Goal: Book appointment/travel/reservation

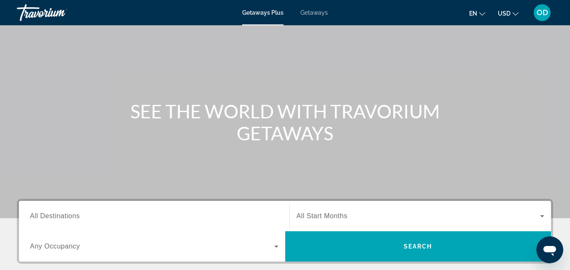
scroll to position [127, 0]
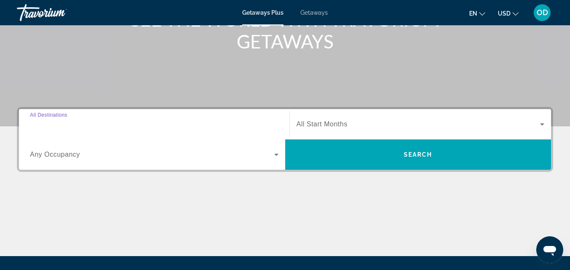
click at [125, 127] on input "Destination All Destinations" at bounding box center [154, 125] width 249 height 10
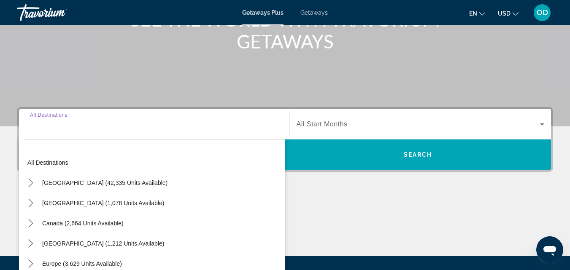
scroll to position [206, 0]
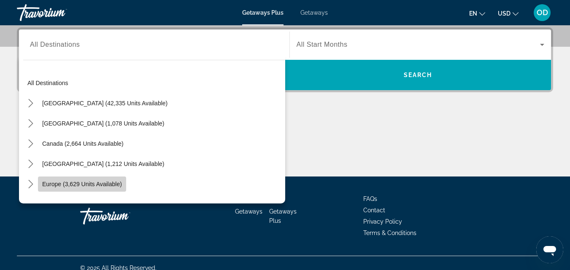
click at [108, 184] on span "Europe (3,629 units available)" at bounding box center [82, 184] width 80 height 7
type input "**********"
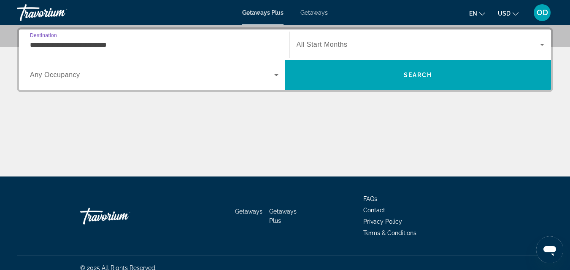
click at [275, 74] on icon "Search widget" at bounding box center [276, 75] width 10 height 10
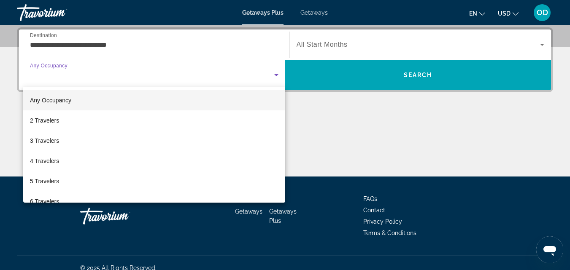
click at [208, 103] on mat-option "Any Occupancy" at bounding box center [154, 100] width 262 height 20
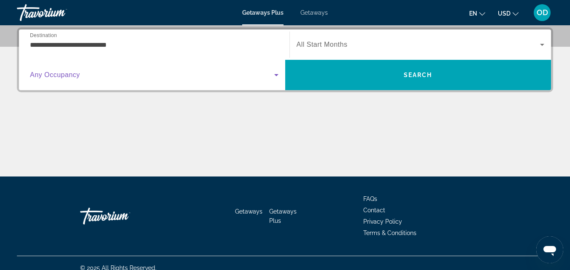
click at [335, 44] on span "All Start Months" at bounding box center [322, 44] width 51 height 7
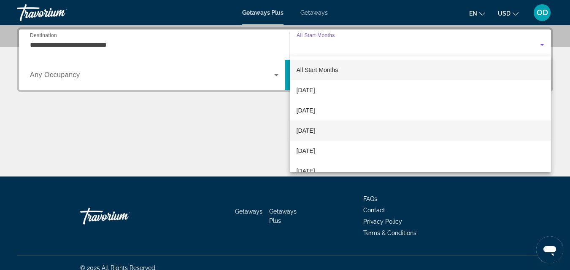
click at [315, 131] on span "[DATE]" at bounding box center [306, 131] width 19 height 10
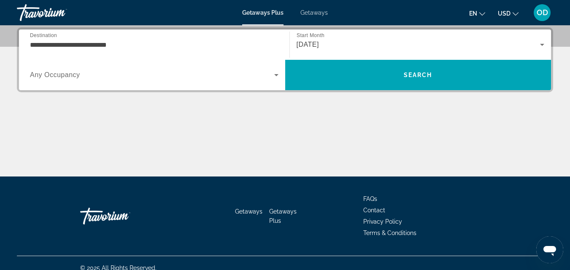
click at [508, 15] on span "USD" at bounding box center [504, 13] width 13 height 7
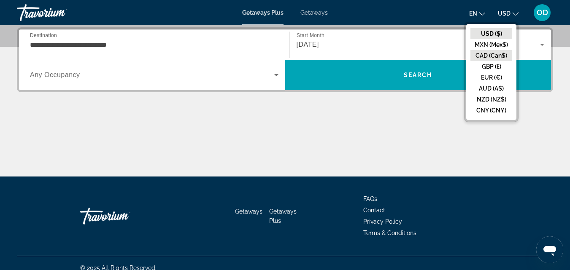
click at [492, 57] on button "CAD (Can$)" at bounding box center [491, 55] width 42 height 11
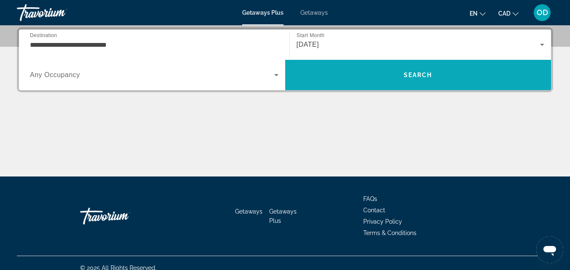
click at [421, 73] on span "Search" at bounding box center [418, 75] width 29 height 7
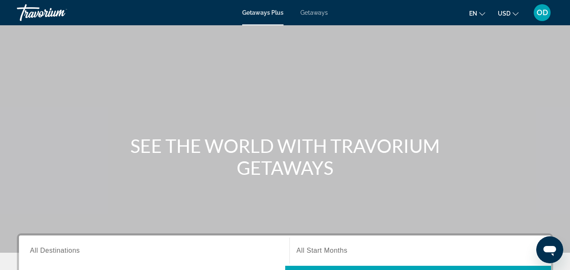
click at [517, 11] on mat-icon "Change currency" at bounding box center [516, 13] width 6 height 6
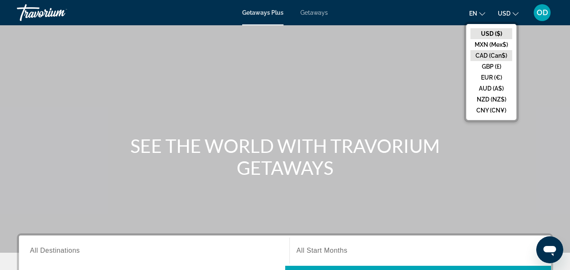
click at [492, 59] on button "CAD (Can$)" at bounding box center [491, 55] width 42 height 11
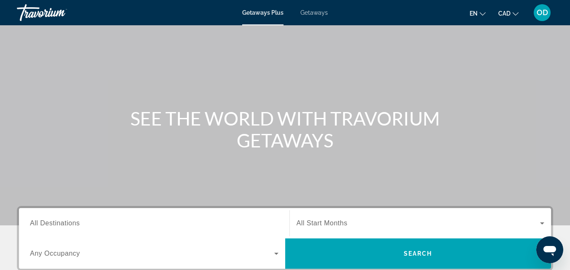
scroll to position [42, 0]
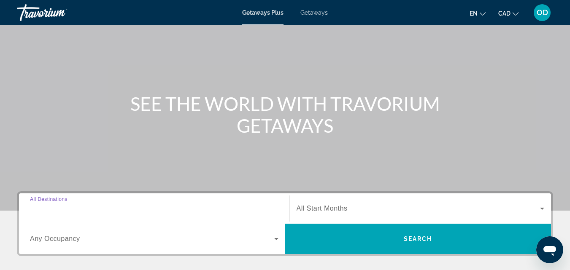
click at [200, 208] on input "Destination All Destinations" at bounding box center [154, 209] width 249 height 10
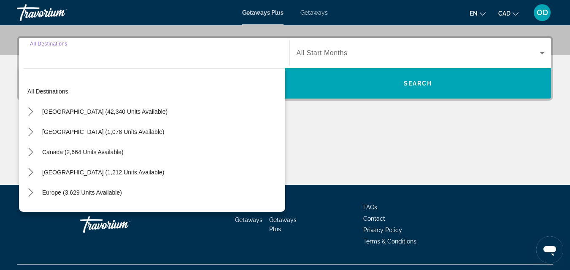
scroll to position [206, 0]
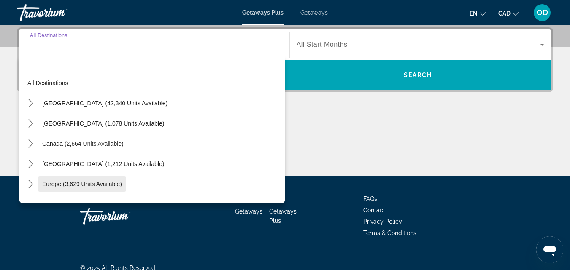
click at [88, 185] on span "Europe (3,629 units available)" at bounding box center [82, 184] width 80 height 7
type input "**********"
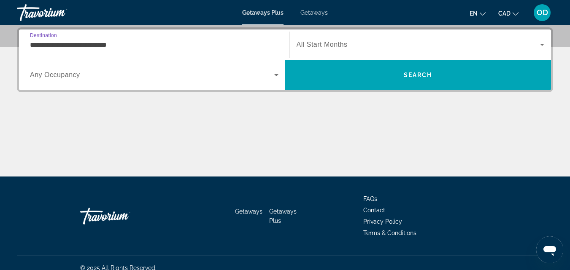
click at [397, 51] on div "Search widget" at bounding box center [421, 45] width 248 height 24
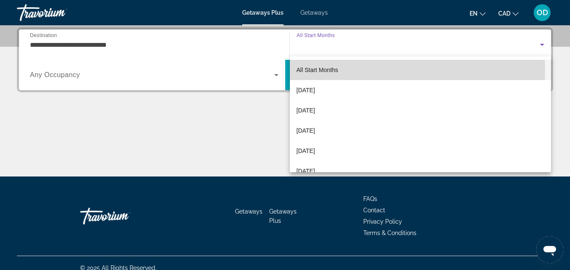
click at [364, 70] on mat-option "All Start Months" at bounding box center [421, 70] width 262 height 20
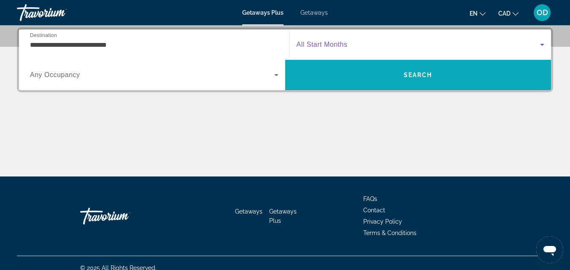
click at [418, 76] on span "Search" at bounding box center [418, 75] width 29 height 7
